Goal: Information Seeking & Learning: Learn about a topic

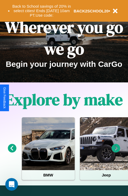
scroll to position [82, 0]
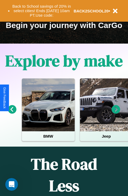
click at [116, 113] on icon at bounding box center [116, 109] width 9 height 9
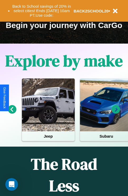
click at [116, 113] on icon at bounding box center [116, 109] width 9 height 9
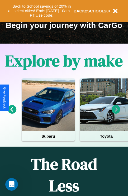
click at [116, 113] on icon at bounding box center [116, 109] width 9 height 9
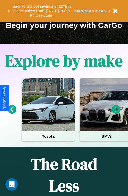
click at [116, 113] on icon at bounding box center [116, 109] width 9 height 9
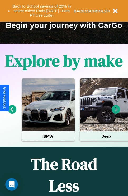
click at [116, 113] on icon at bounding box center [116, 109] width 9 height 9
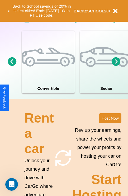
scroll to position [515, 0]
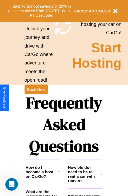
click at [36, 98] on h1 "Frequently Asked Questions" at bounding box center [64, 124] width 77 height 70
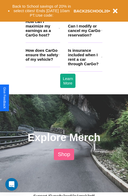
scroll to position [716, 0]
